Goal: Find specific page/section: Find specific page/section

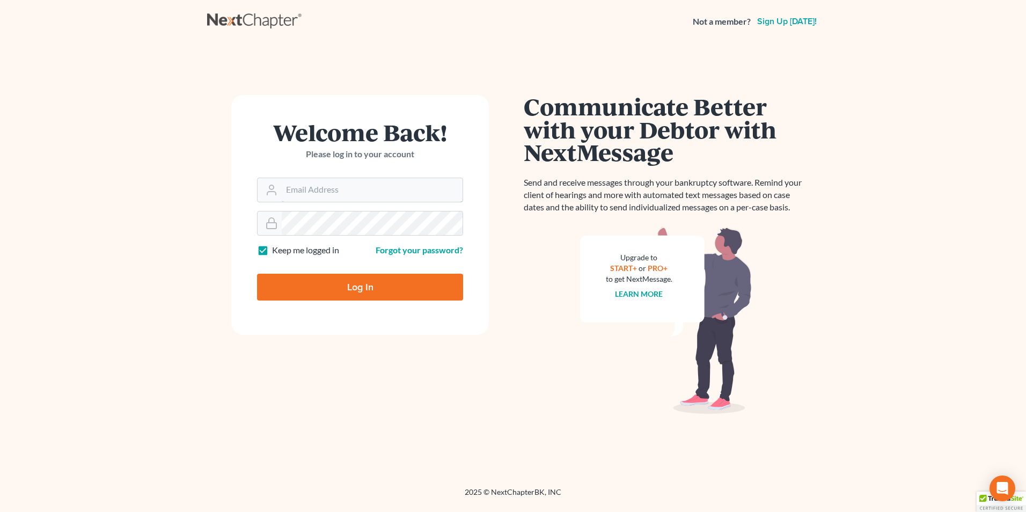
type input "Hunter@shieldlaw.com"
click at [418, 289] on input "Log In" at bounding box center [360, 287] width 206 height 27
type input "Thinking..."
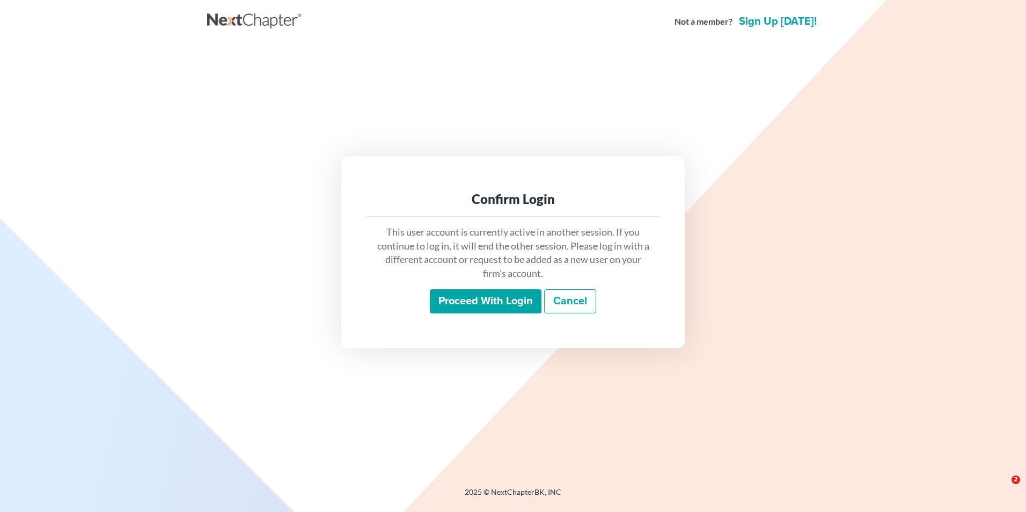
click at [514, 302] on input "Proceed with login" at bounding box center [486, 301] width 112 height 25
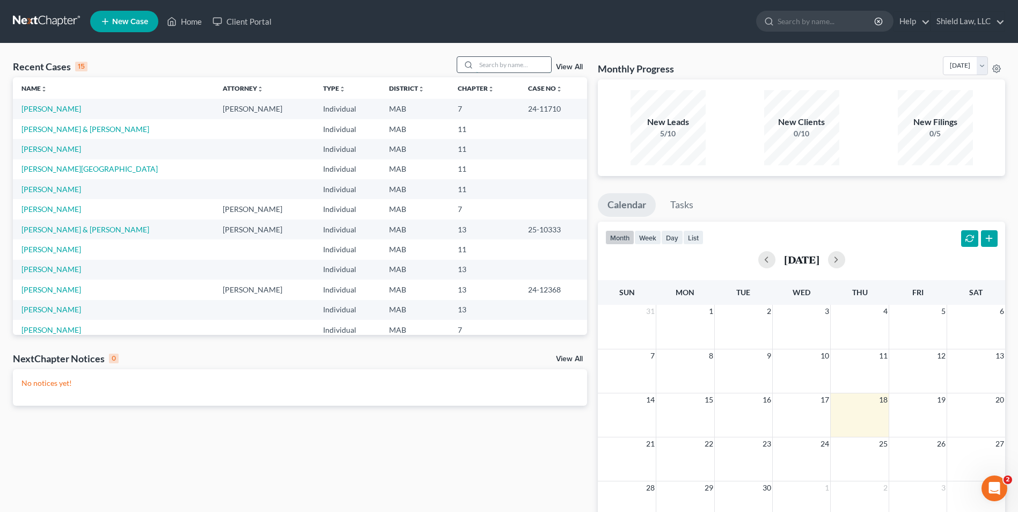
click at [492, 61] on input "search" at bounding box center [513, 65] width 75 height 16
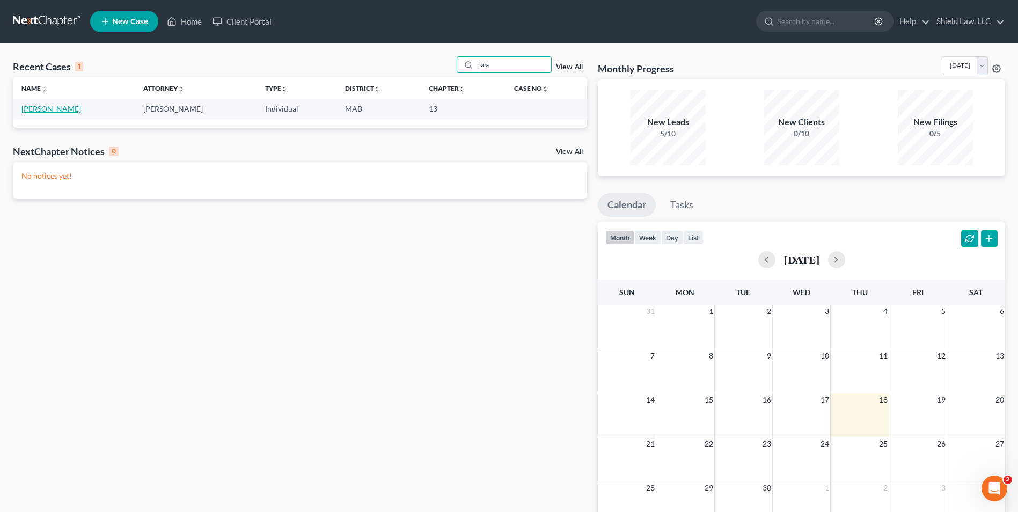
type input "kea"
click at [28, 112] on link "Keavy, Shawn" at bounding box center [51, 108] width 60 height 9
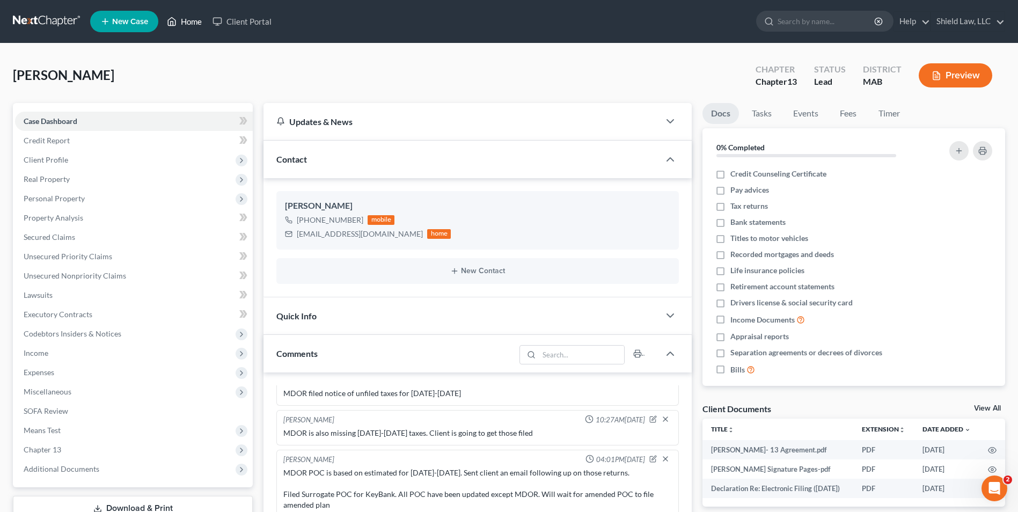
click at [192, 26] on link "Home" at bounding box center [185, 21] width 46 height 19
